Goal: Check status: Check status

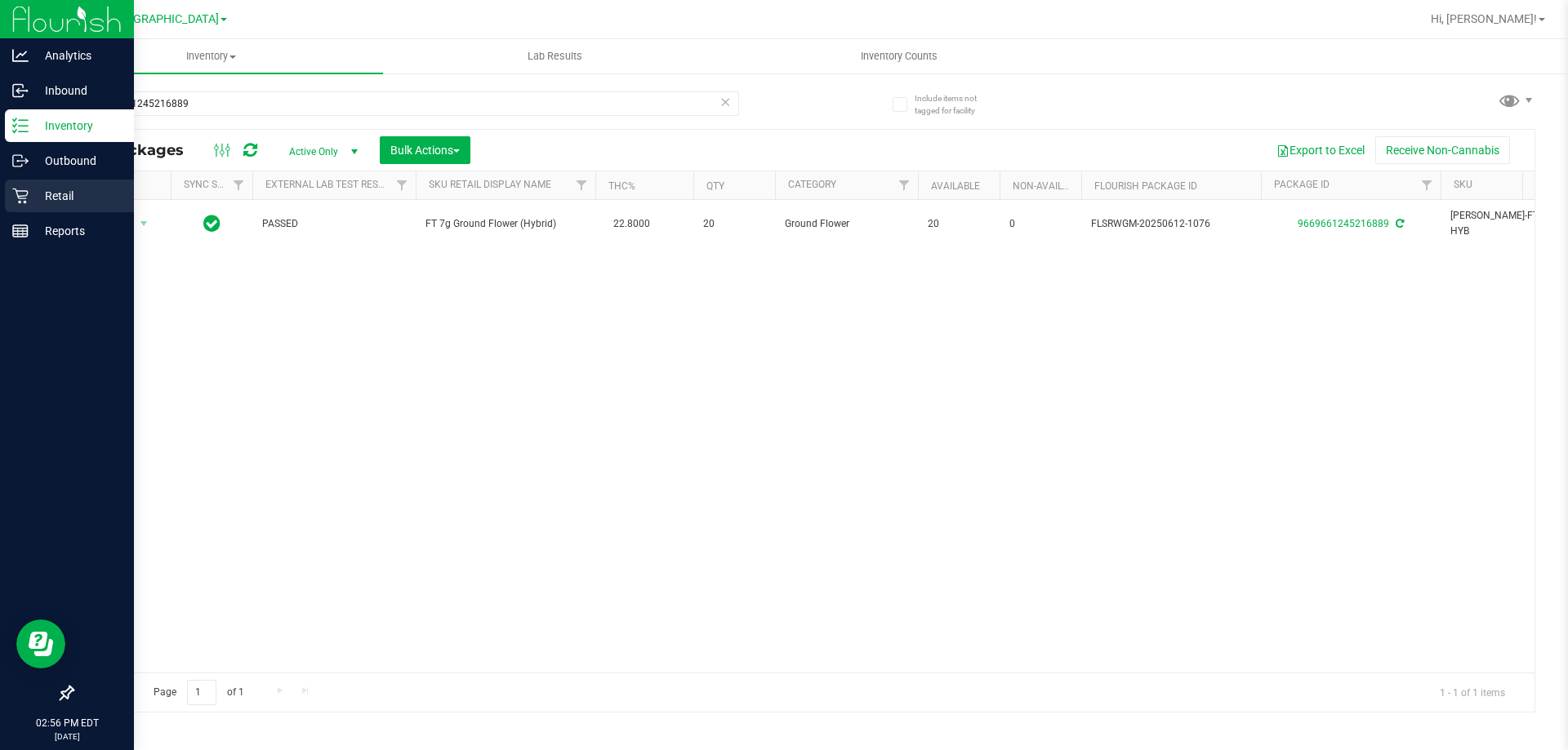
click at [19, 198] on icon at bounding box center [20, 195] width 16 height 16
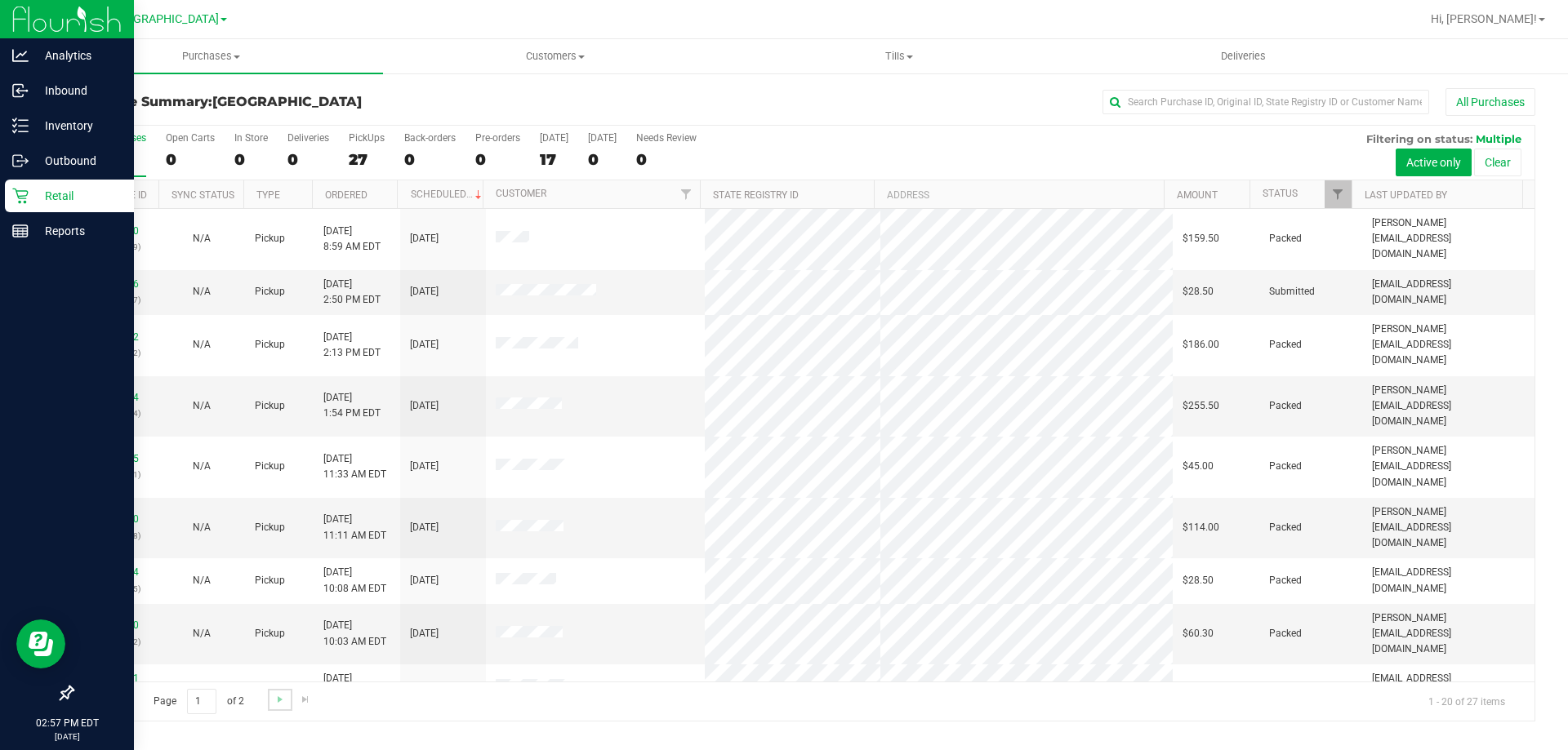
click at [270, 706] on link "Go to the next page" at bounding box center [280, 700] width 24 height 22
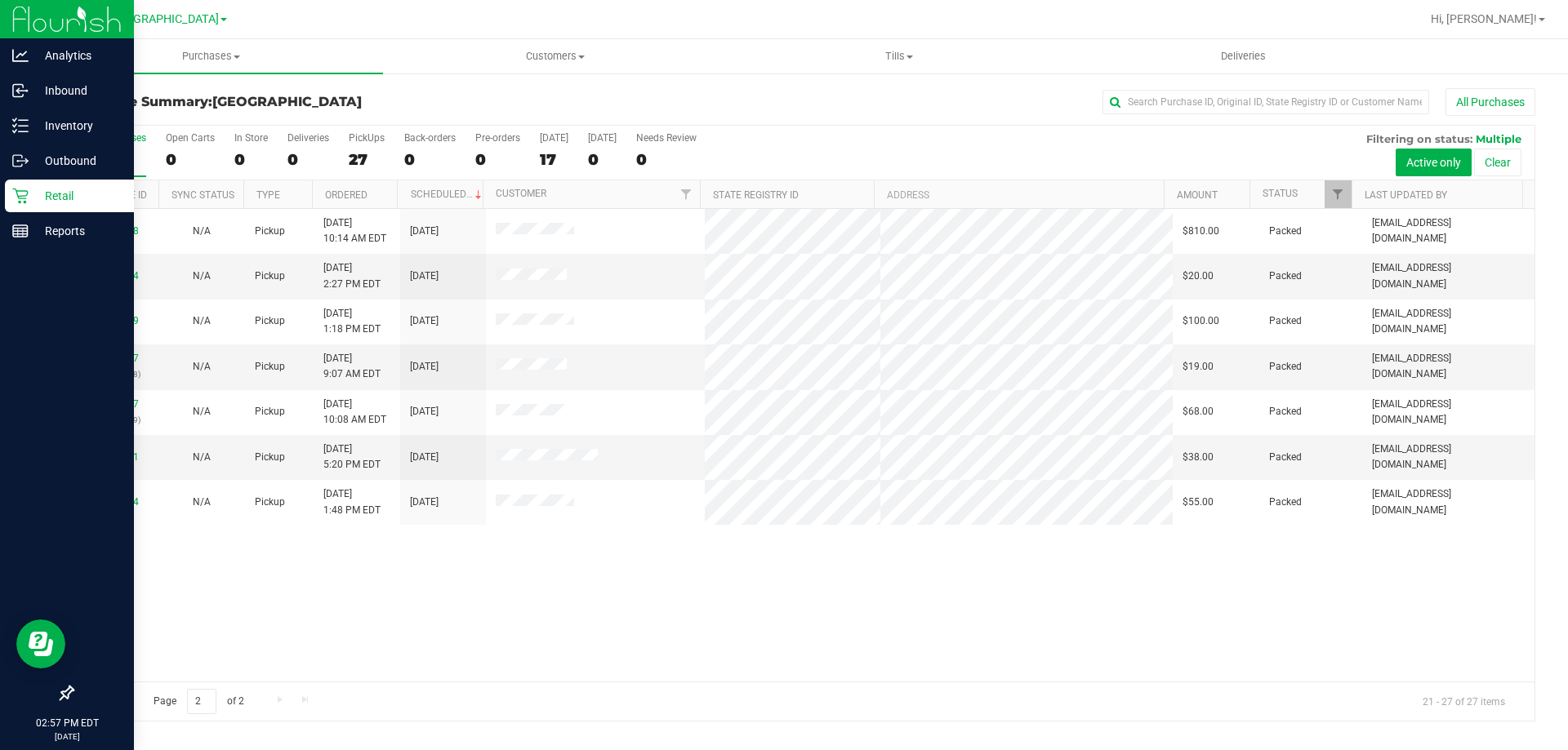
click at [122, 705] on span "Go to the previous page" at bounding box center [118, 700] width 13 height 13
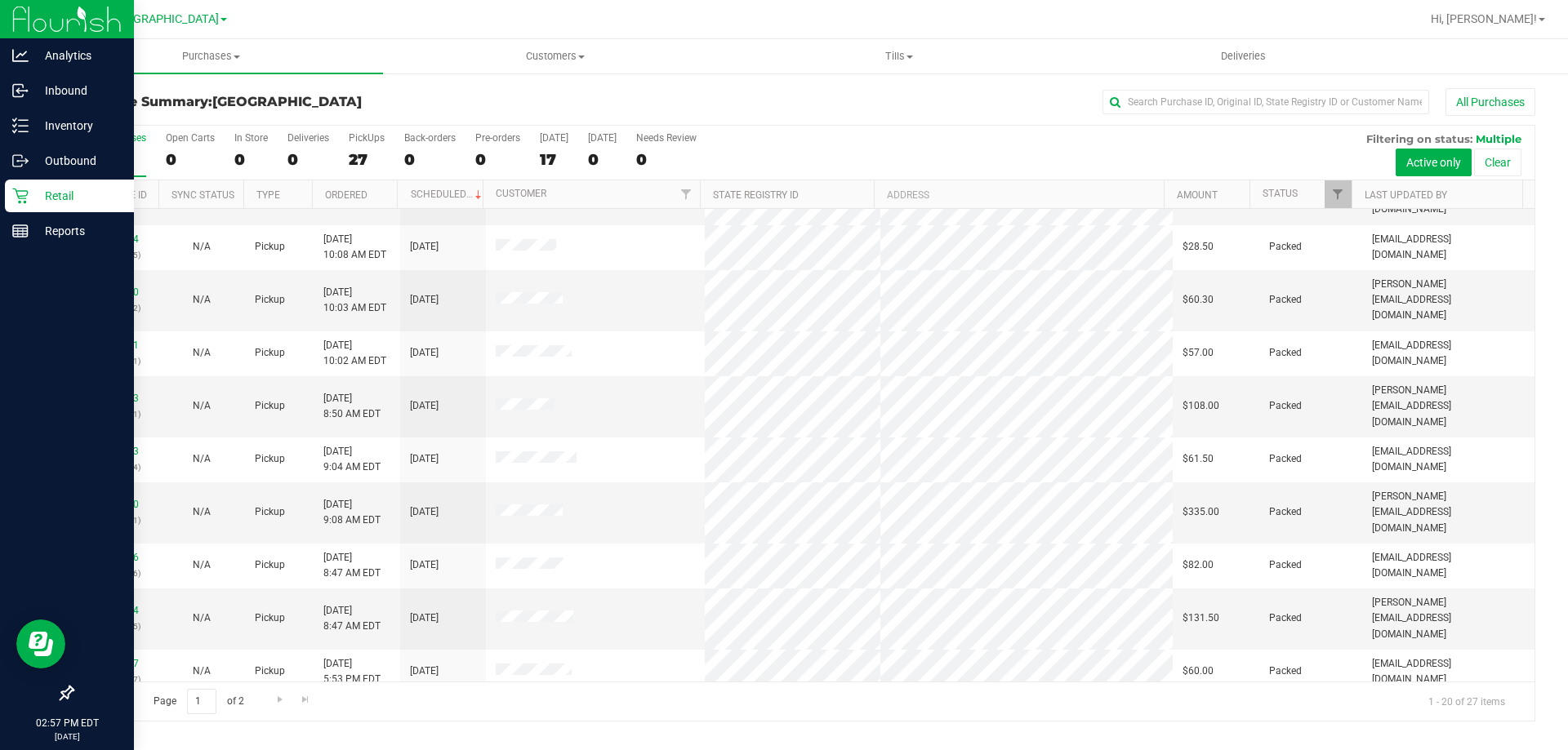
scroll to position [268, 0]
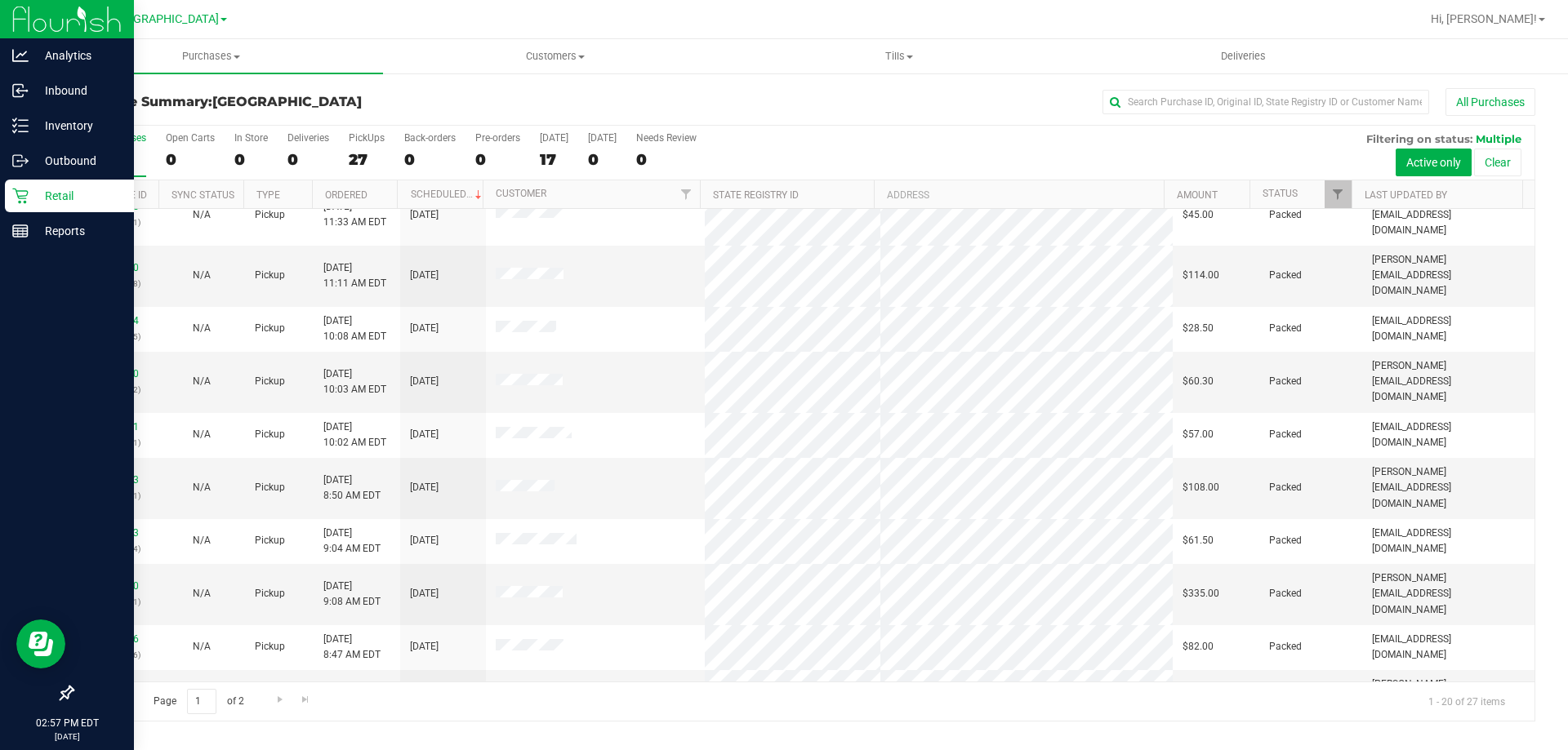
click at [121, 739] on link "11970557" at bounding box center [116, 745] width 46 height 11
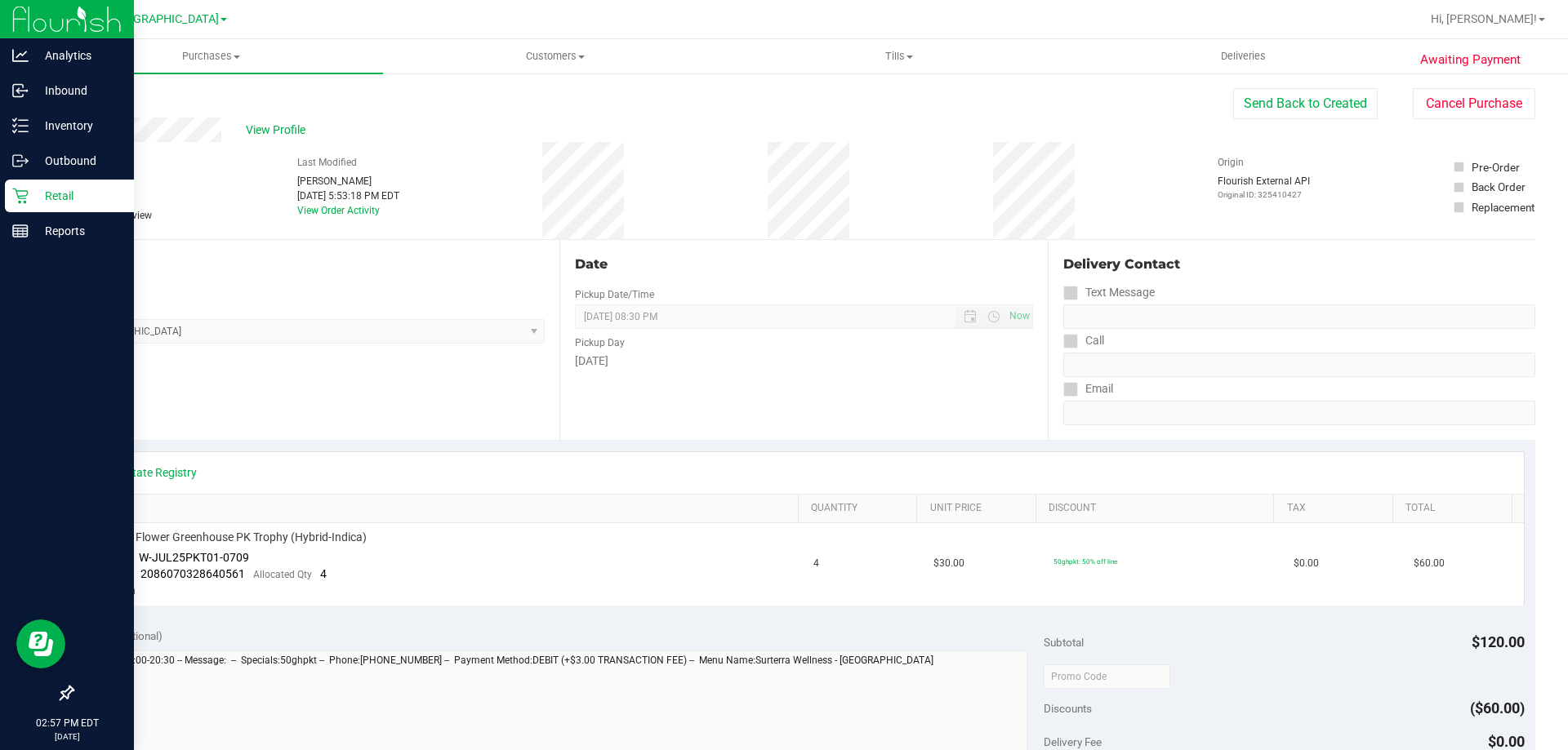
click at [94, 102] on link "Back" at bounding box center [84, 98] width 25 height 11
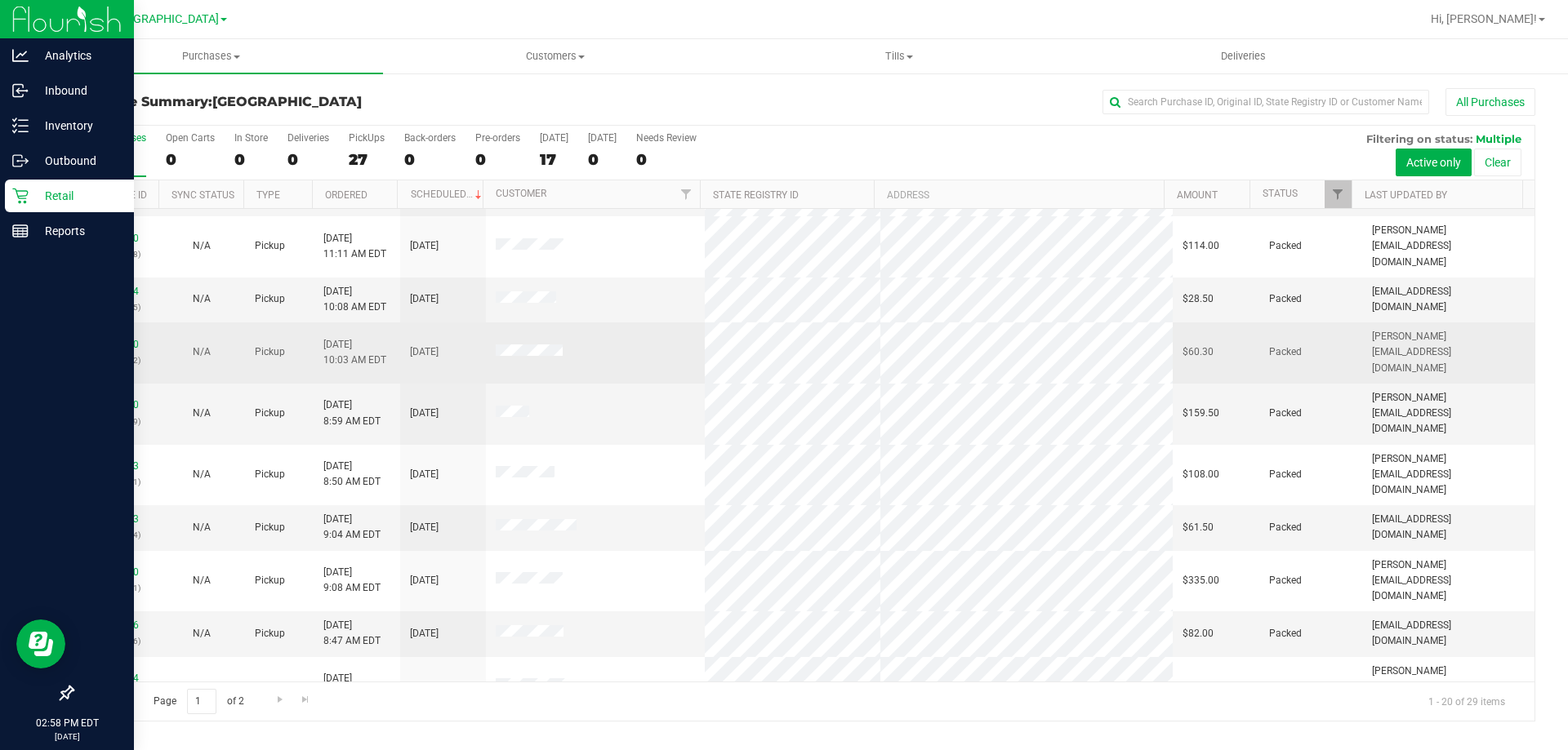
scroll to position [408, 0]
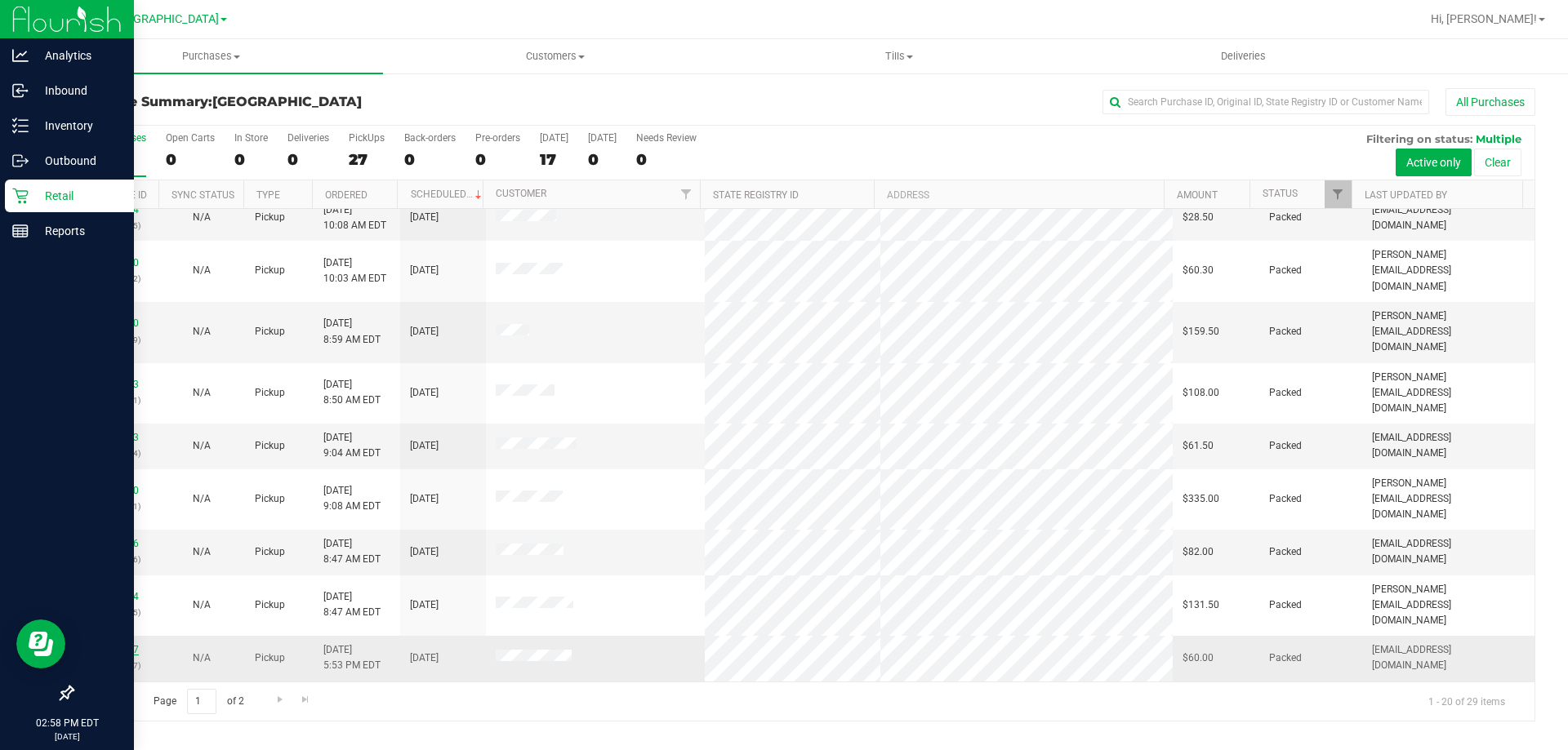
click at [119, 645] on link "11970557" at bounding box center [116, 650] width 46 height 11
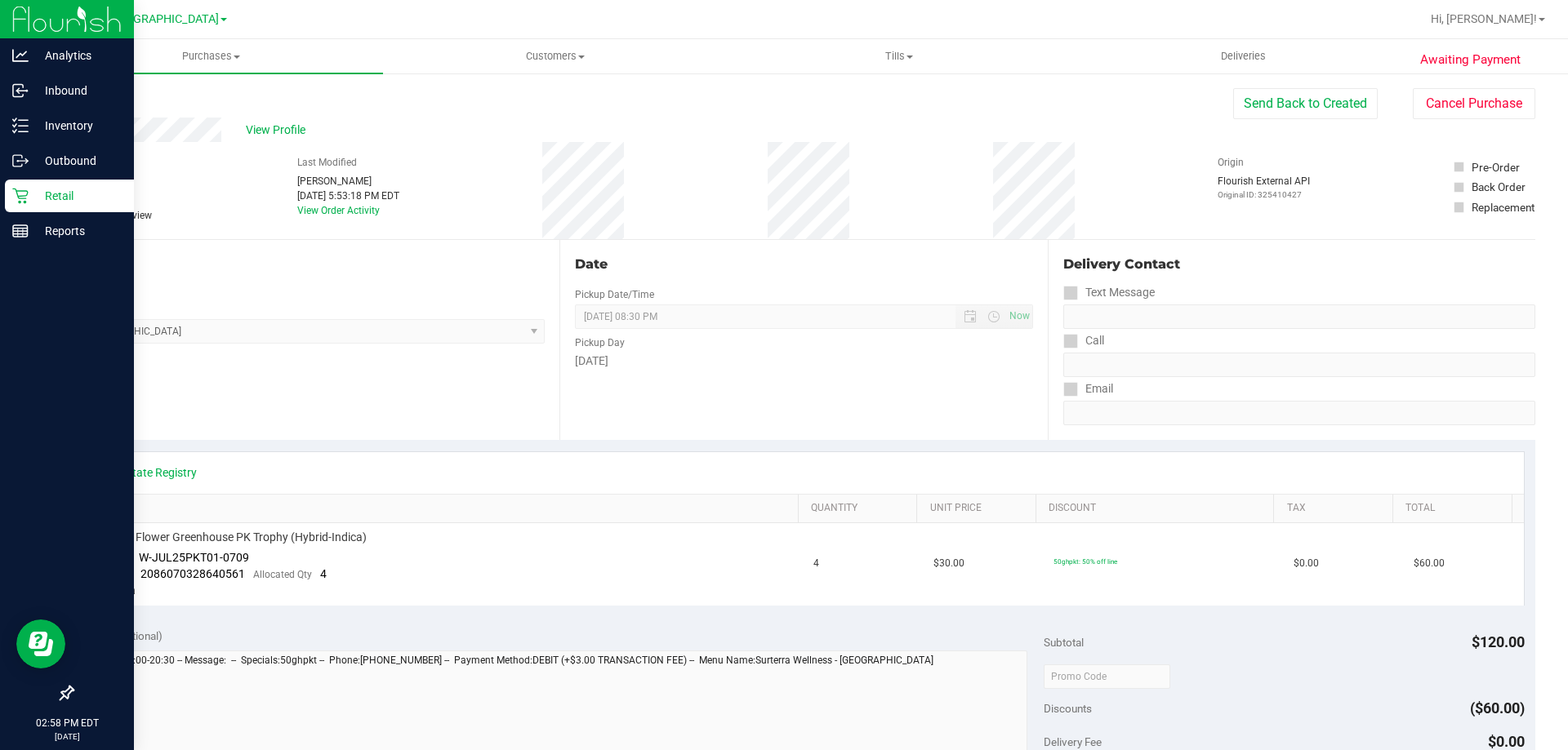
click at [82, 93] on link "Back" at bounding box center [84, 98] width 25 height 11
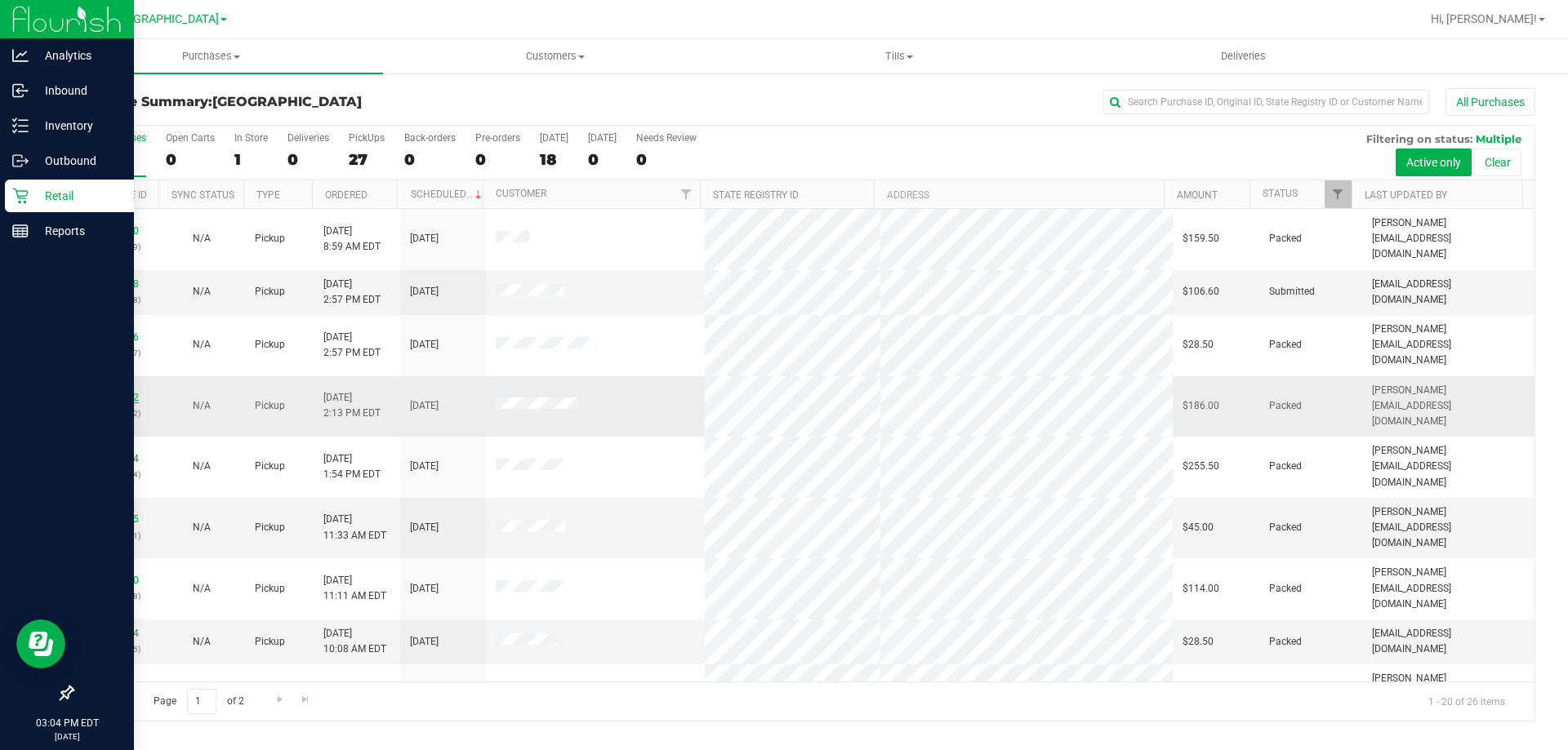
click at [114, 392] on link "11974672" at bounding box center [116, 398] width 46 height 11
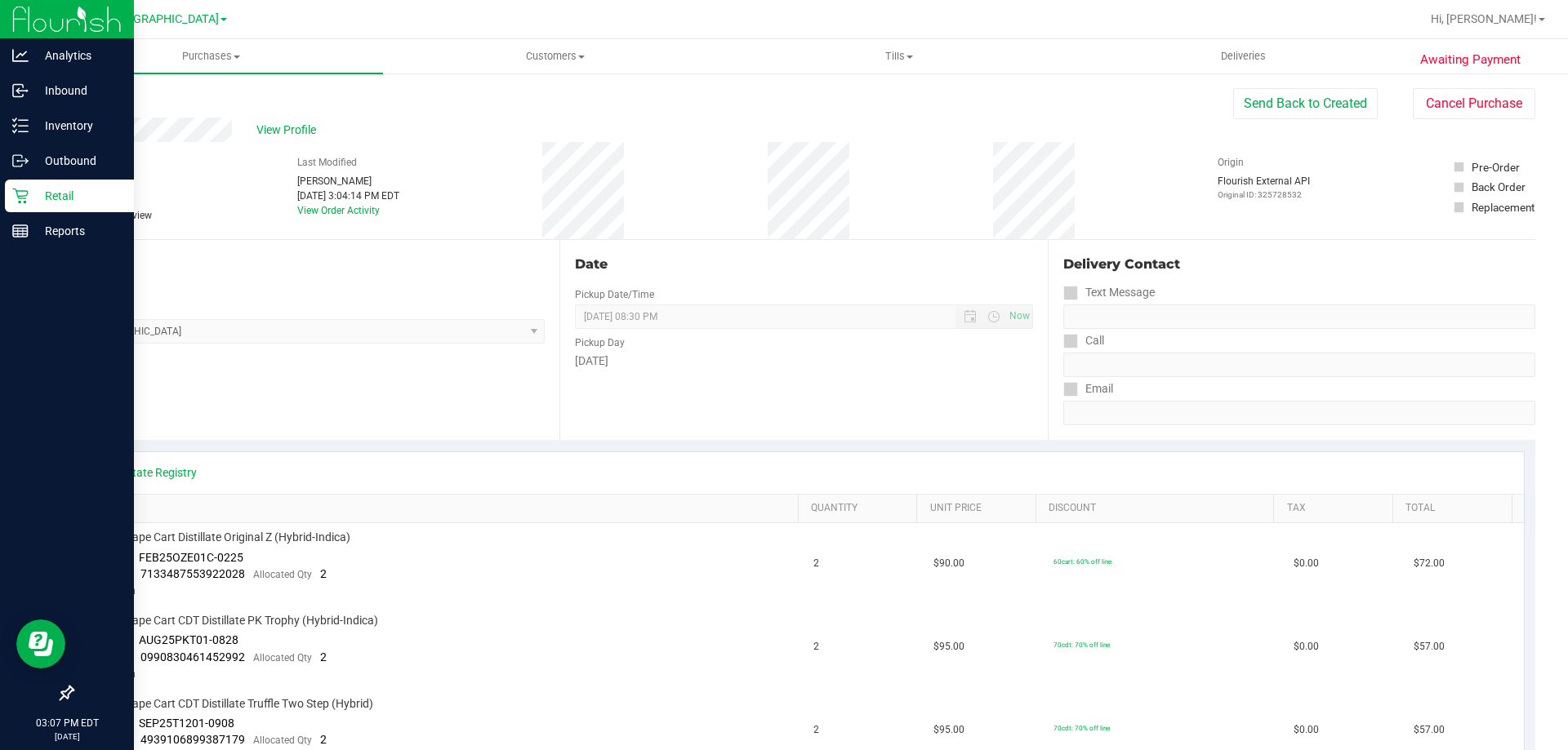
click at [86, 95] on link "Back" at bounding box center [84, 98] width 25 height 11
